Goal: Information Seeking & Learning: Learn about a topic

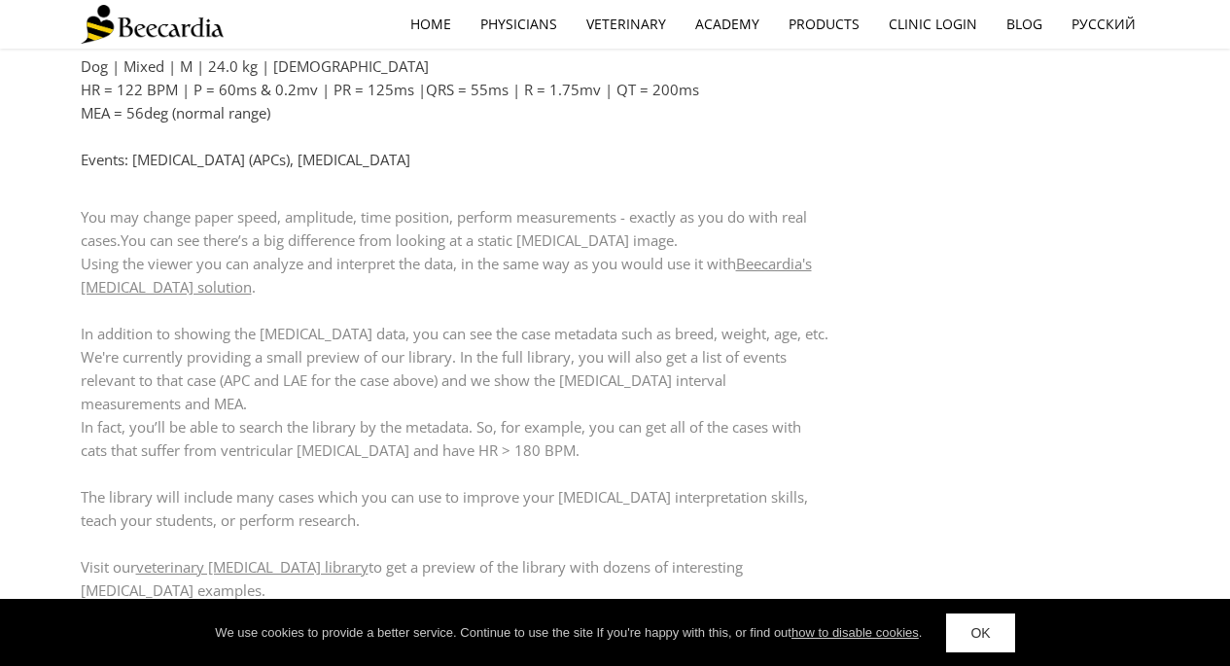
scroll to position [1826, 0]
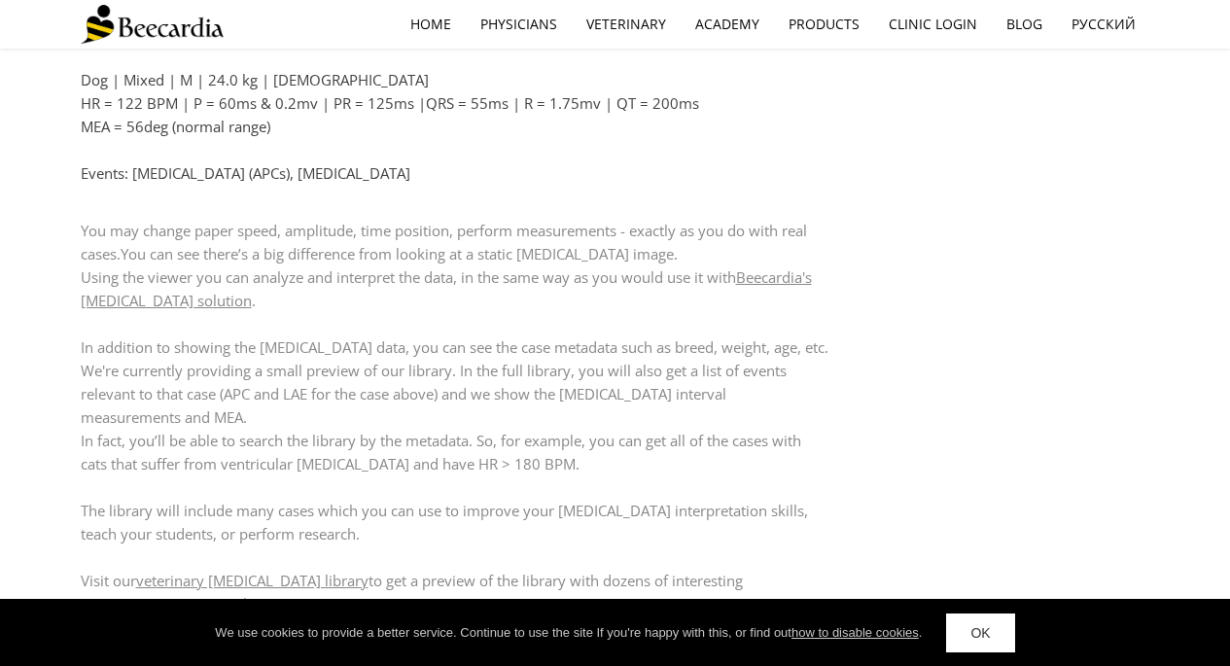
click at [0, 0] on link "[GEOGRAPHIC_DATA][MEDICAL_DATA]" at bounding box center [0, 0] width 0 height 0
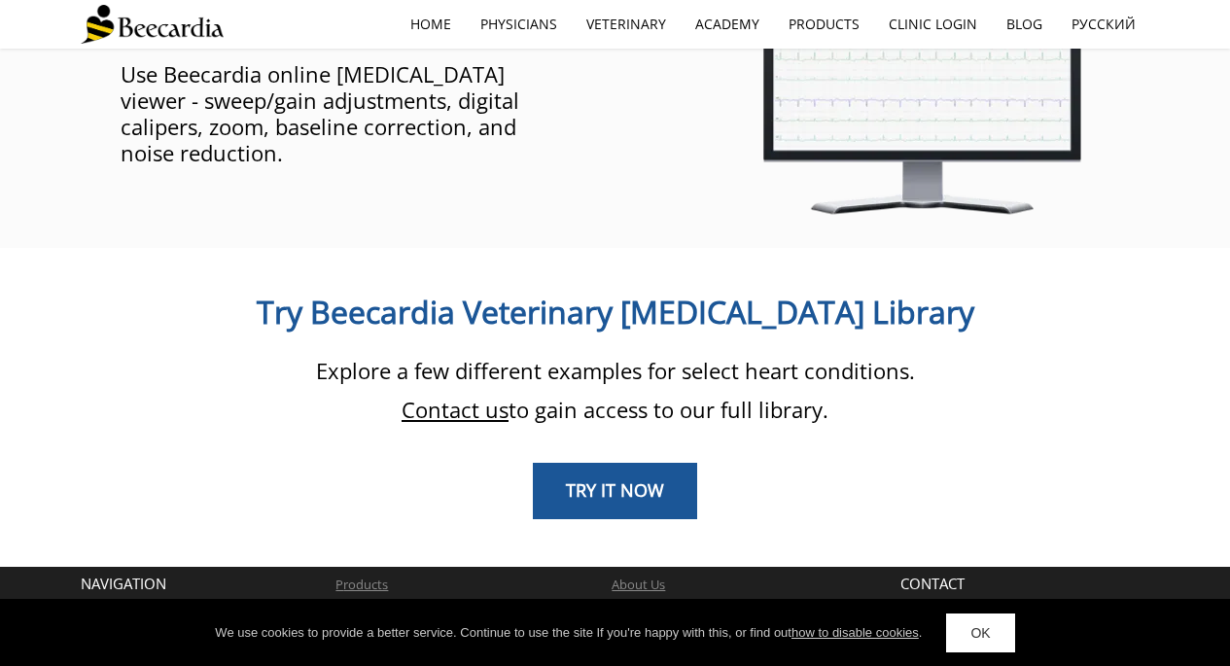
scroll to position [1546, 0]
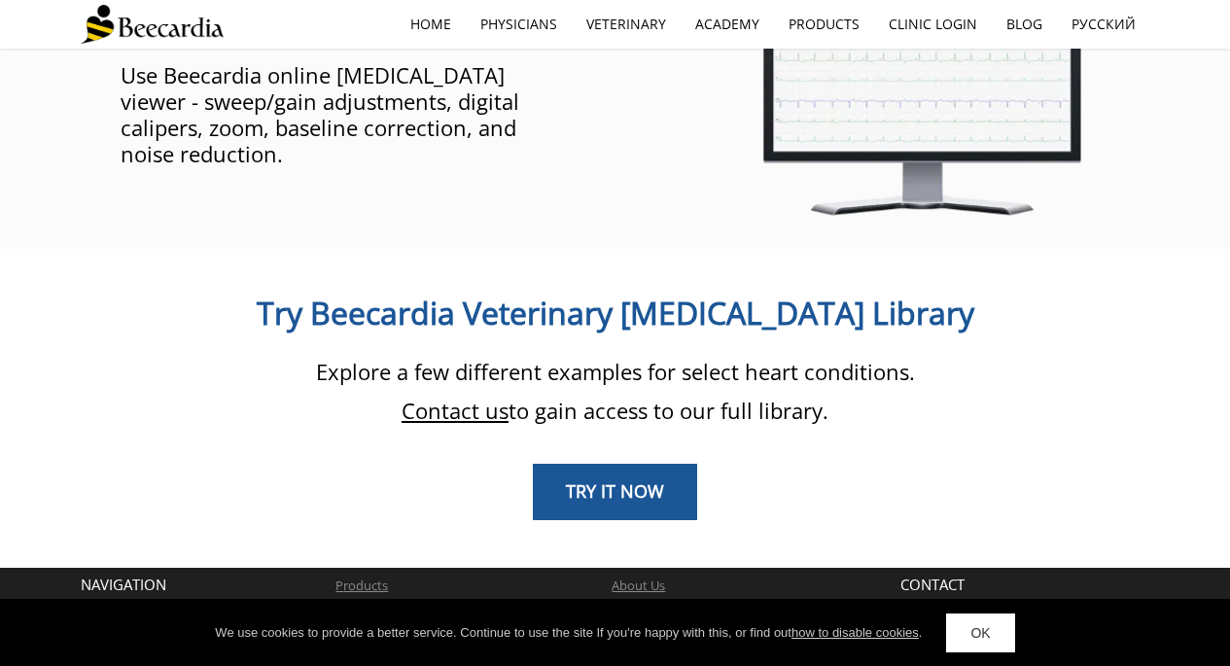
click at [587, 479] on span "TRY IT NOW" at bounding box center [615, 490] width 98 height 23
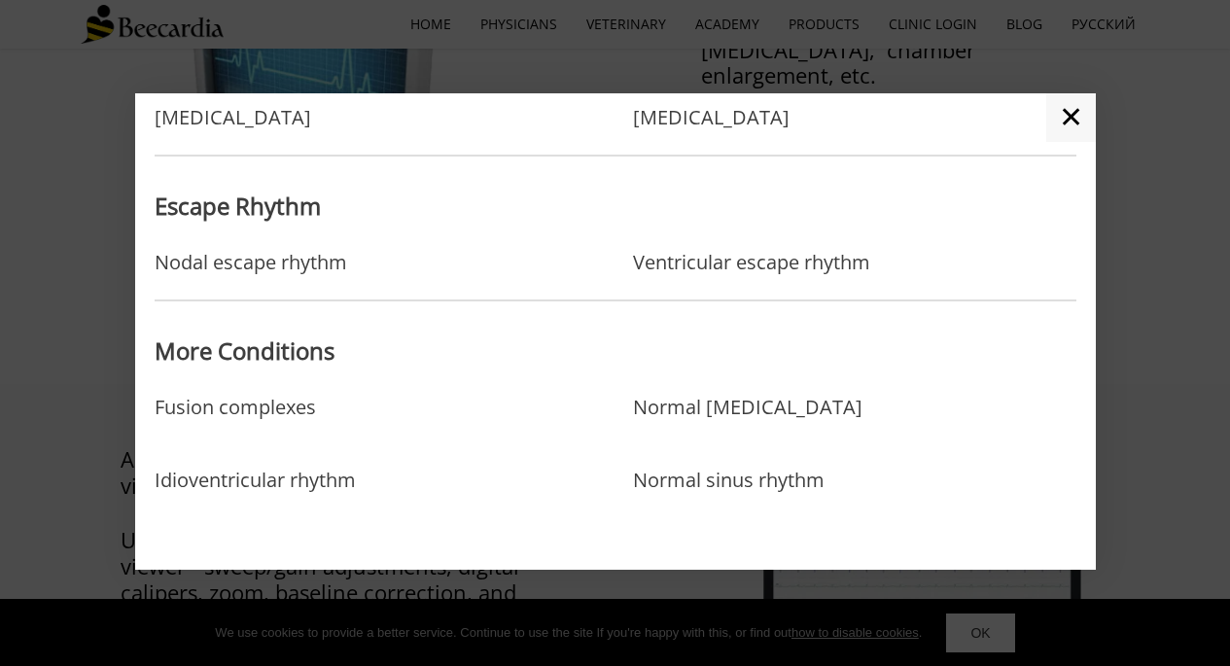
scroll to position [1057, 0]
click at [688, 485] on link "Normal sinus rhythm" at bounding box center [729, 500] width 192 height 63
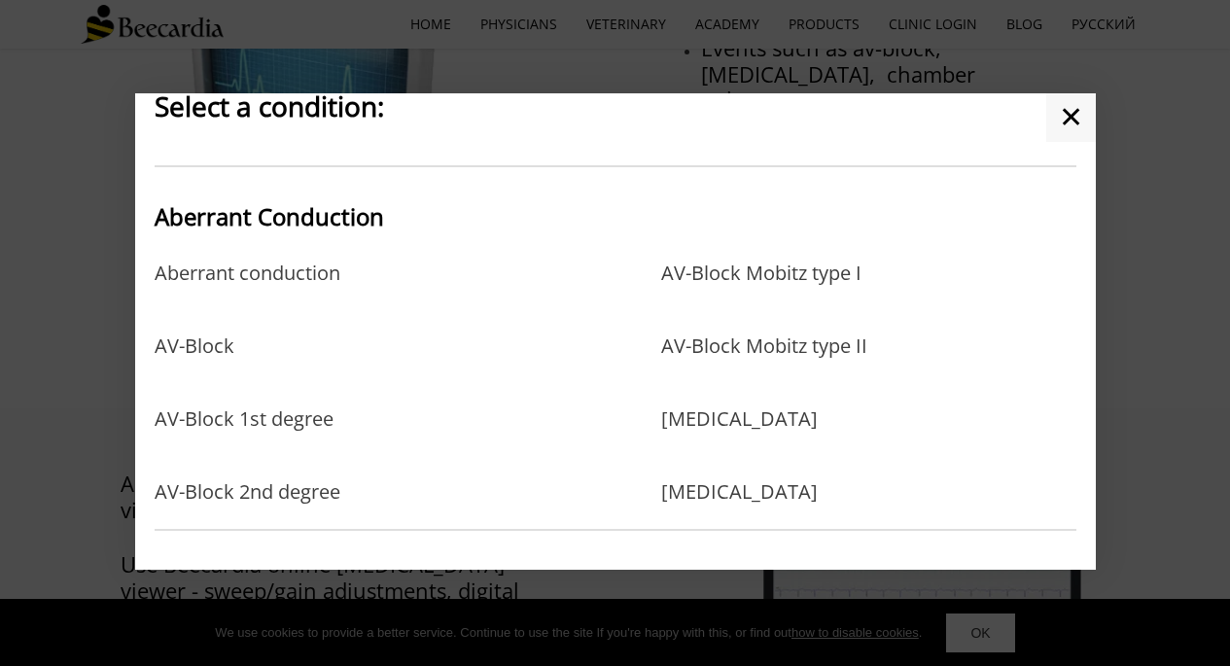
scroll to position [25, 0]
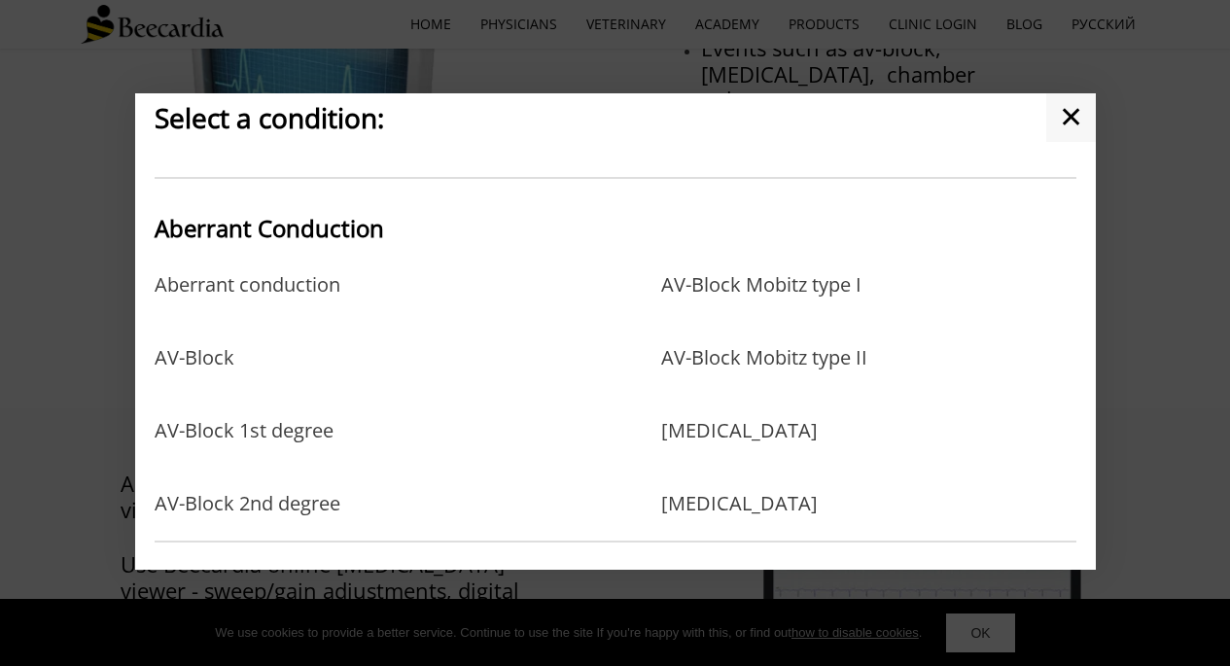
click at [207, 349] on link "AV-Block" at bounding box center [195, 377] width 80 height 63
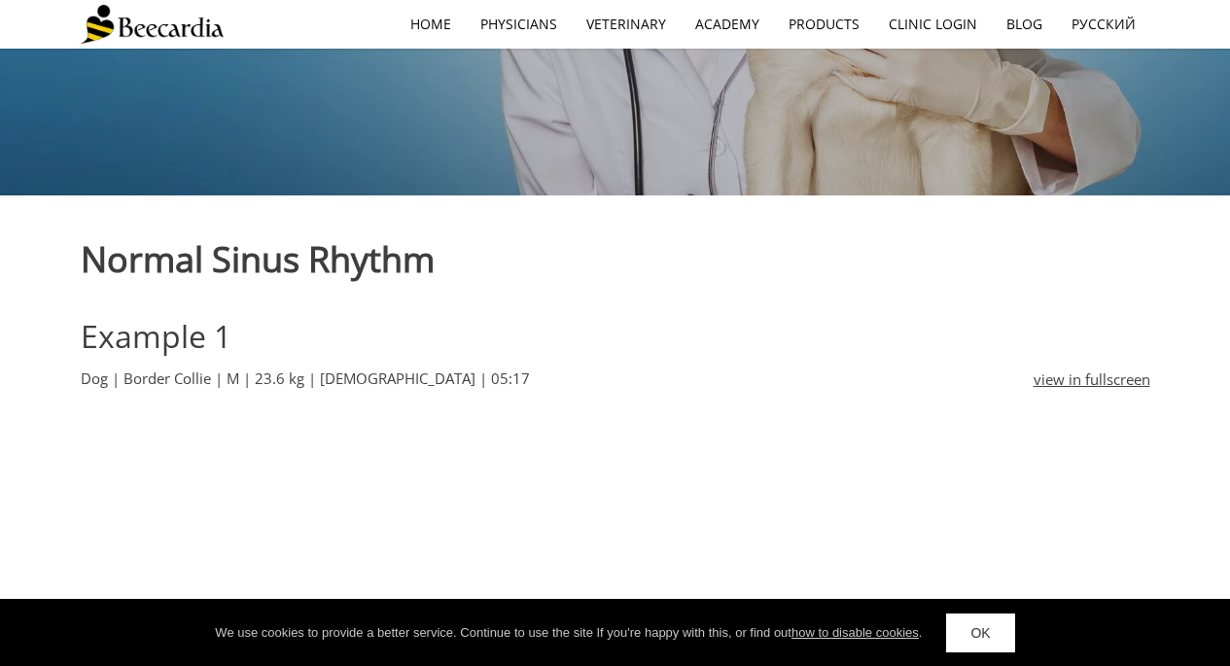
scroll to position [374, 0]
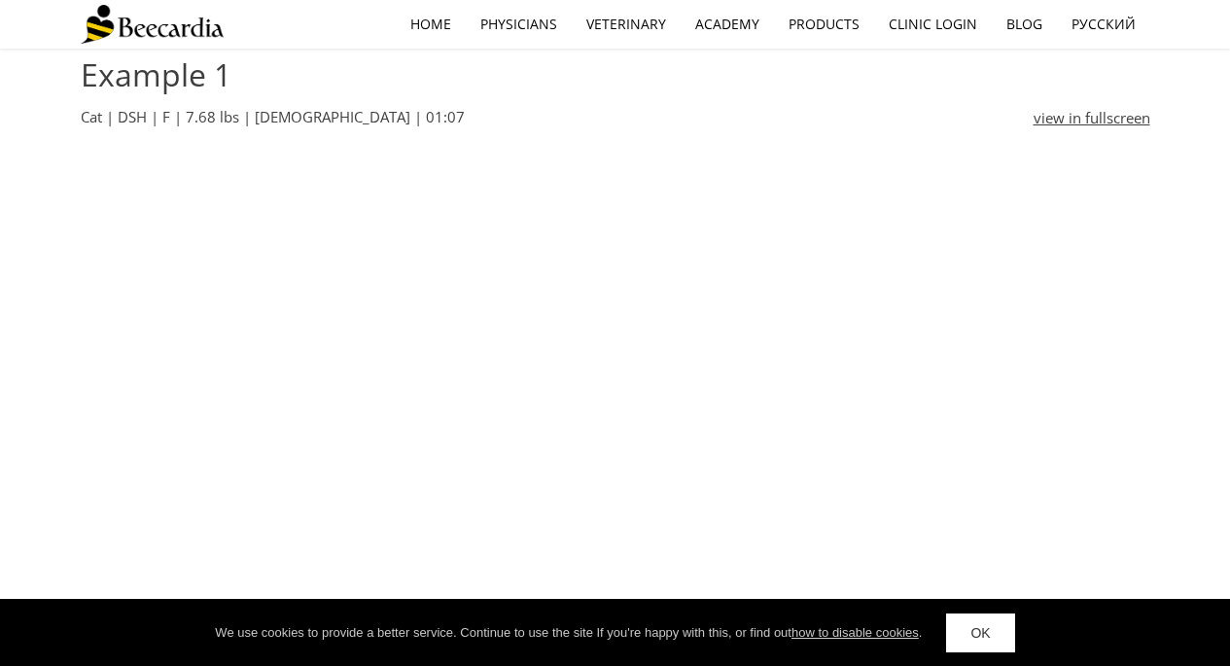
scroll to position [638, 0]
click at [0, 0] on link "ECG EXAMPLES" at bounding box center [0, 0] width 0 height 0
click at [0, 0] on link "[GEOGRAPHIC_DATA][MEDICAL_DATA]" at bounding box center [0, 0] width 0 height 0
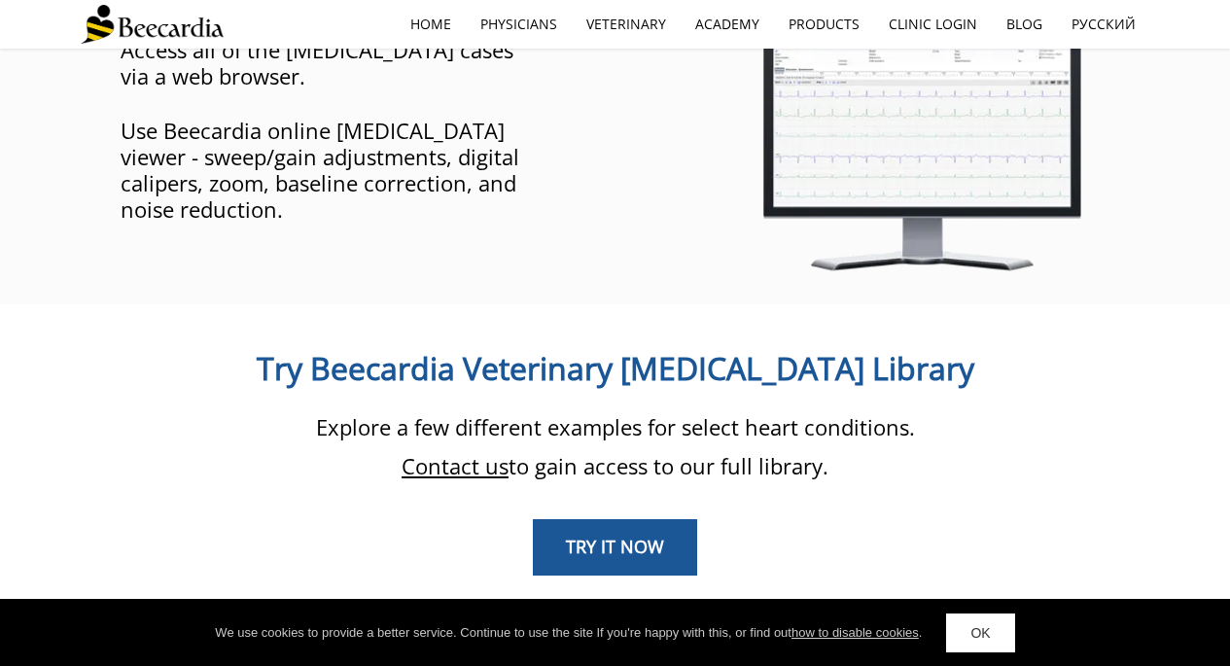
scroll to position [1510, 0]
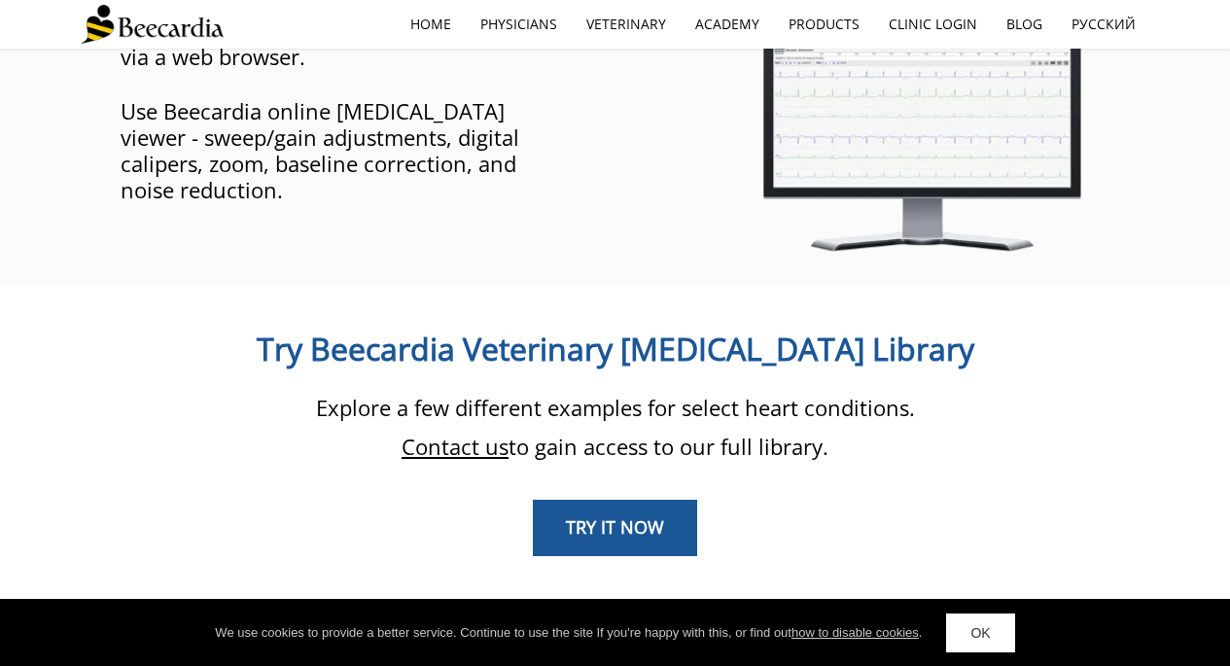
click at [582, 471] on div "TRY IT NOW" at bounding box center [616, 514] width 1070 height 86
click at [621, 515] on span "TRY IT NOW" at bounding box center [615, 526] width 98 height 23
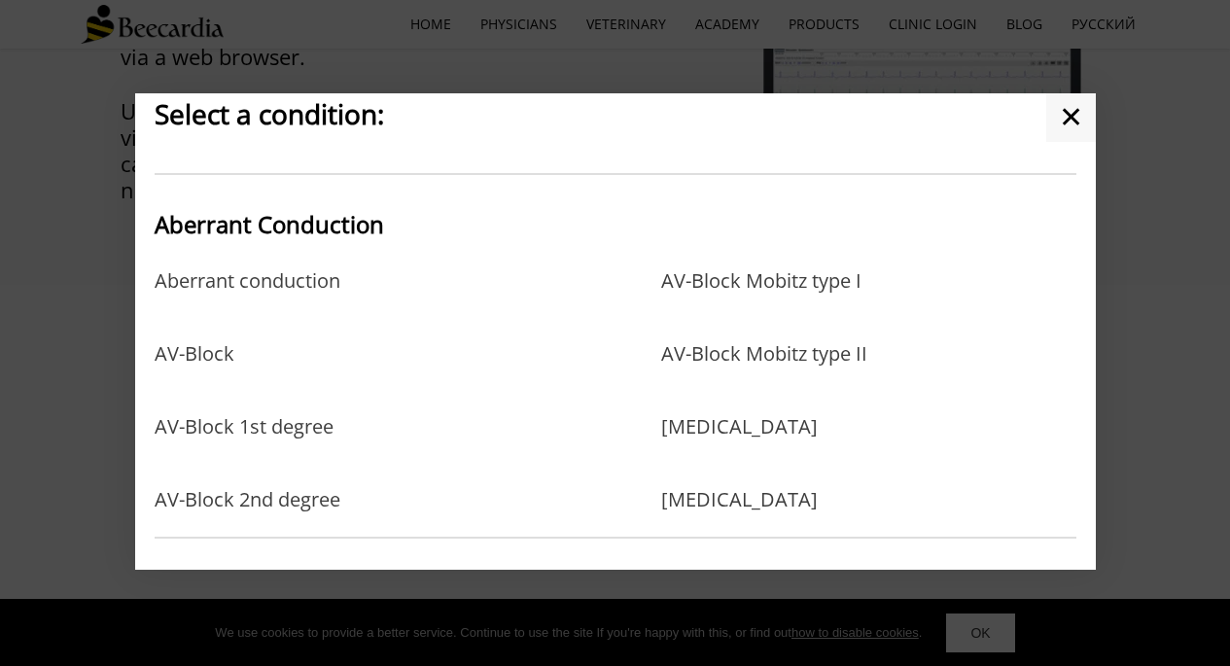
scroll to position [28, 0]
click at [312, 431] on link "AV-Block 1st degree" at bounding box center [244, 447] width 179 height 63
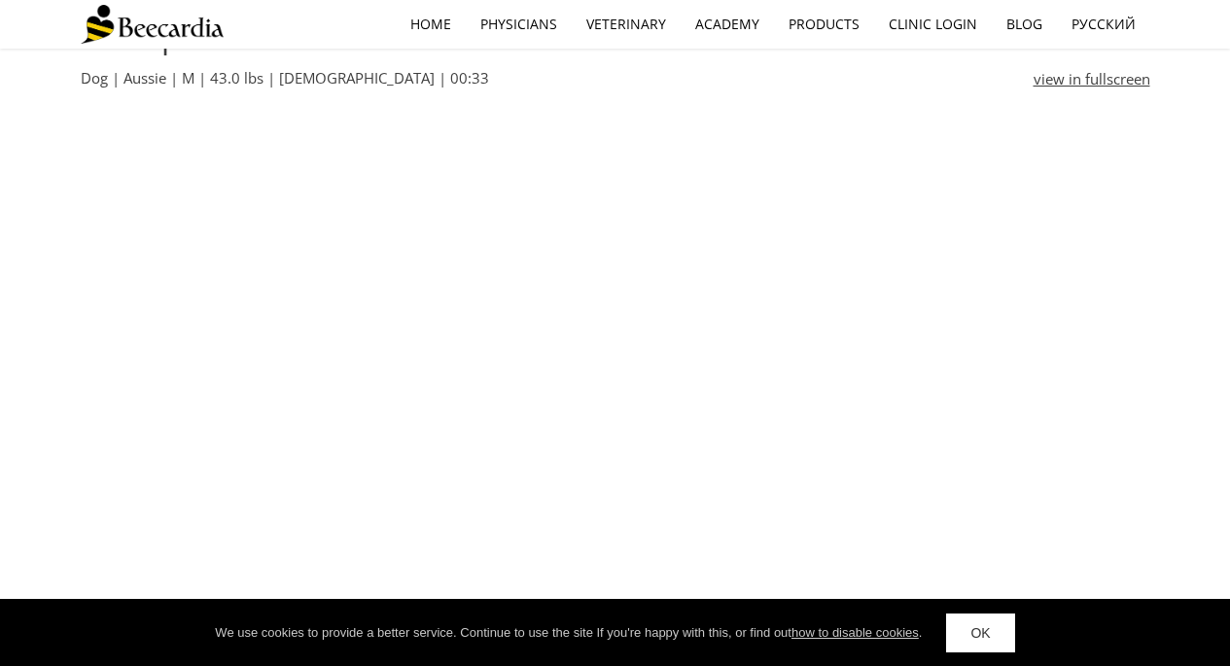
scroll to position [2142, 0]
click at [988, 635] on link "OK" at bounding box center [980, 633] width 68 height 39
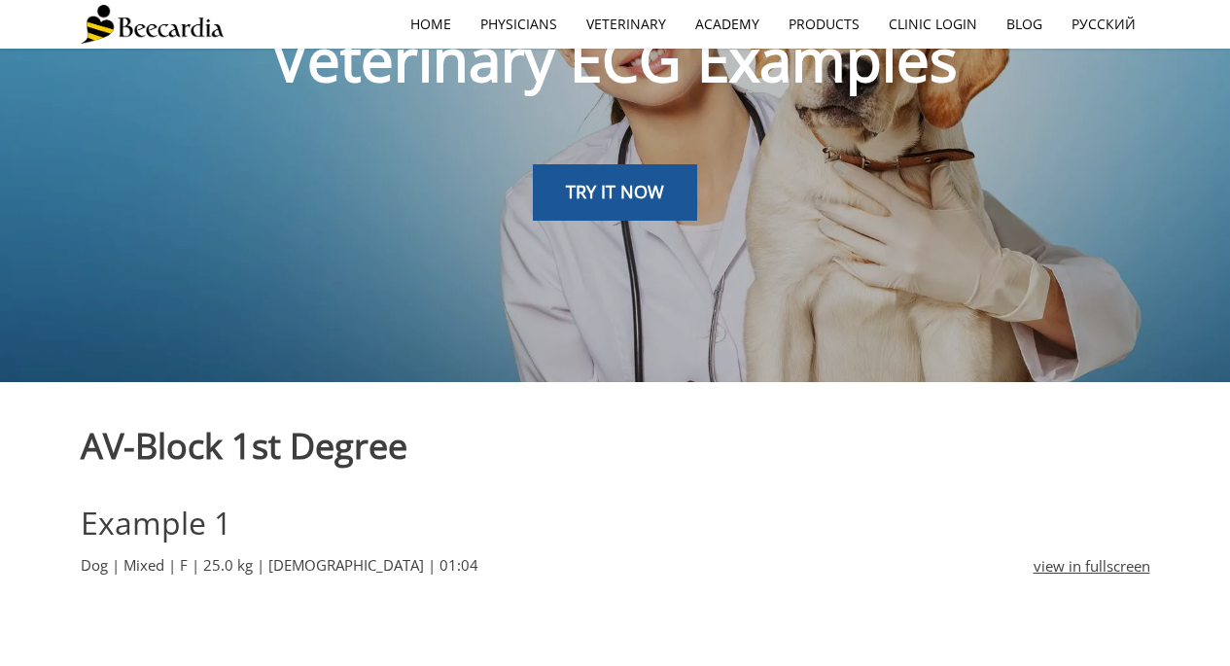
scroll to position [0, 0]
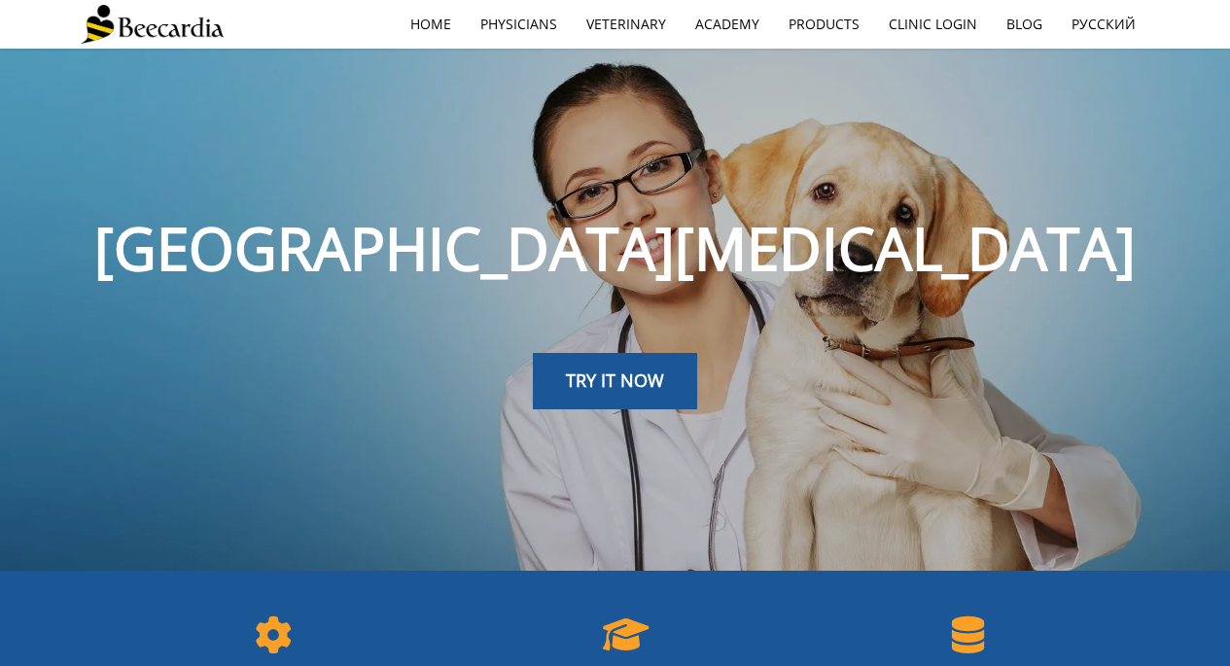
scroll to position [1510, 0]
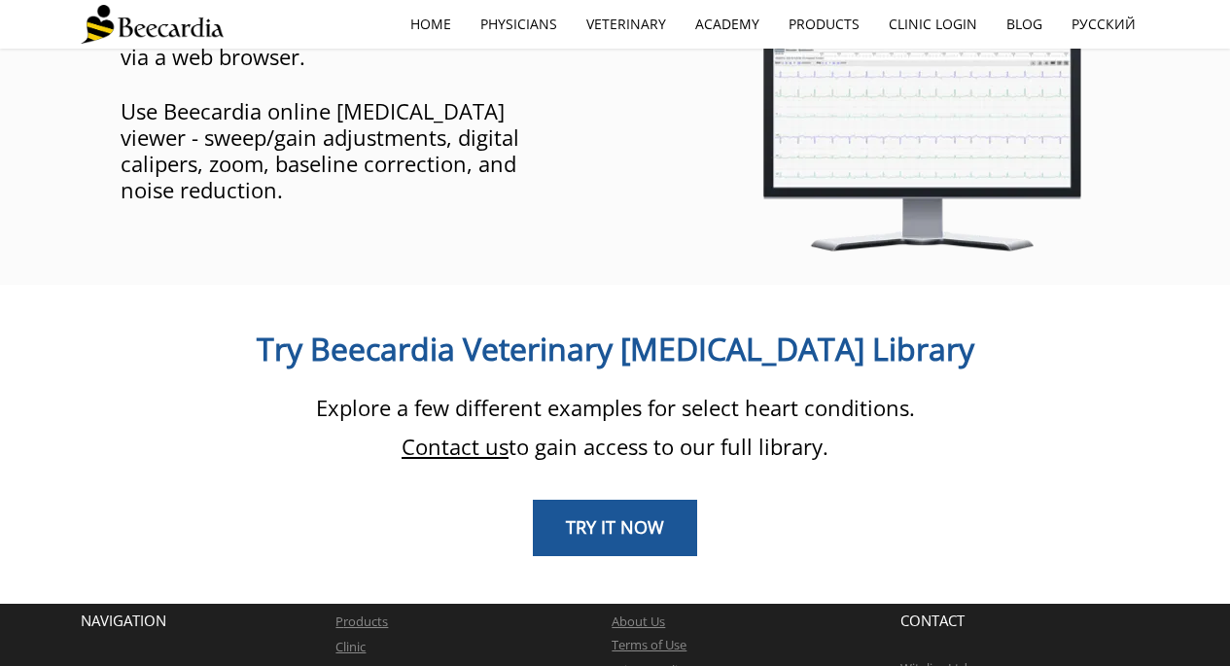
click at [609, 515] on span "TRY IT NOW" at bounding box center [615, 526] width 98 height 23
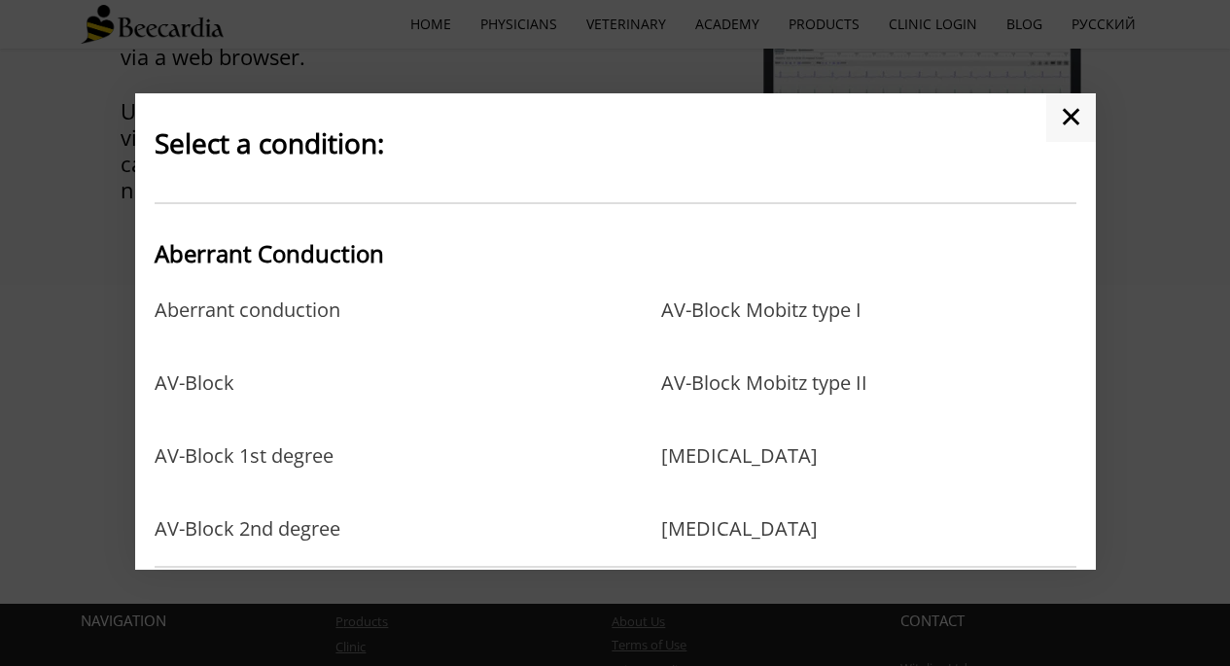
click at [266, 527] on link "AV-Block 2nd degree" at bounding box center [248, 528] width 186 height 23
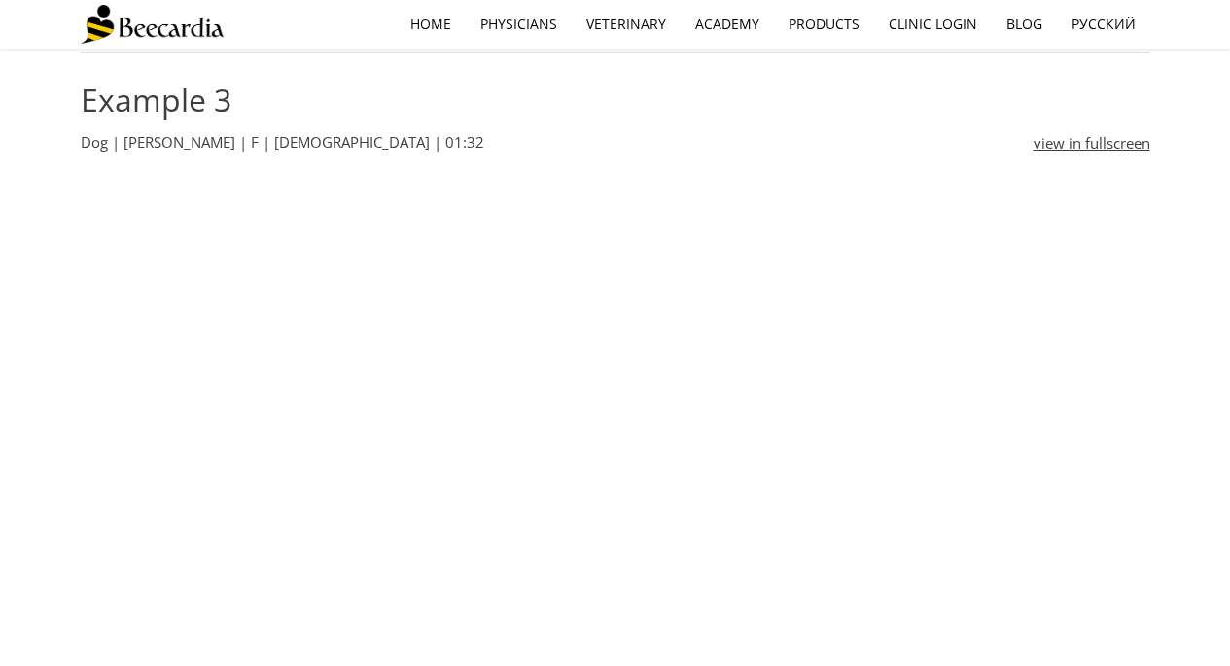
scroll to position [2195, 0]
